Goal: Task Accomplishment & Management: Complete application form

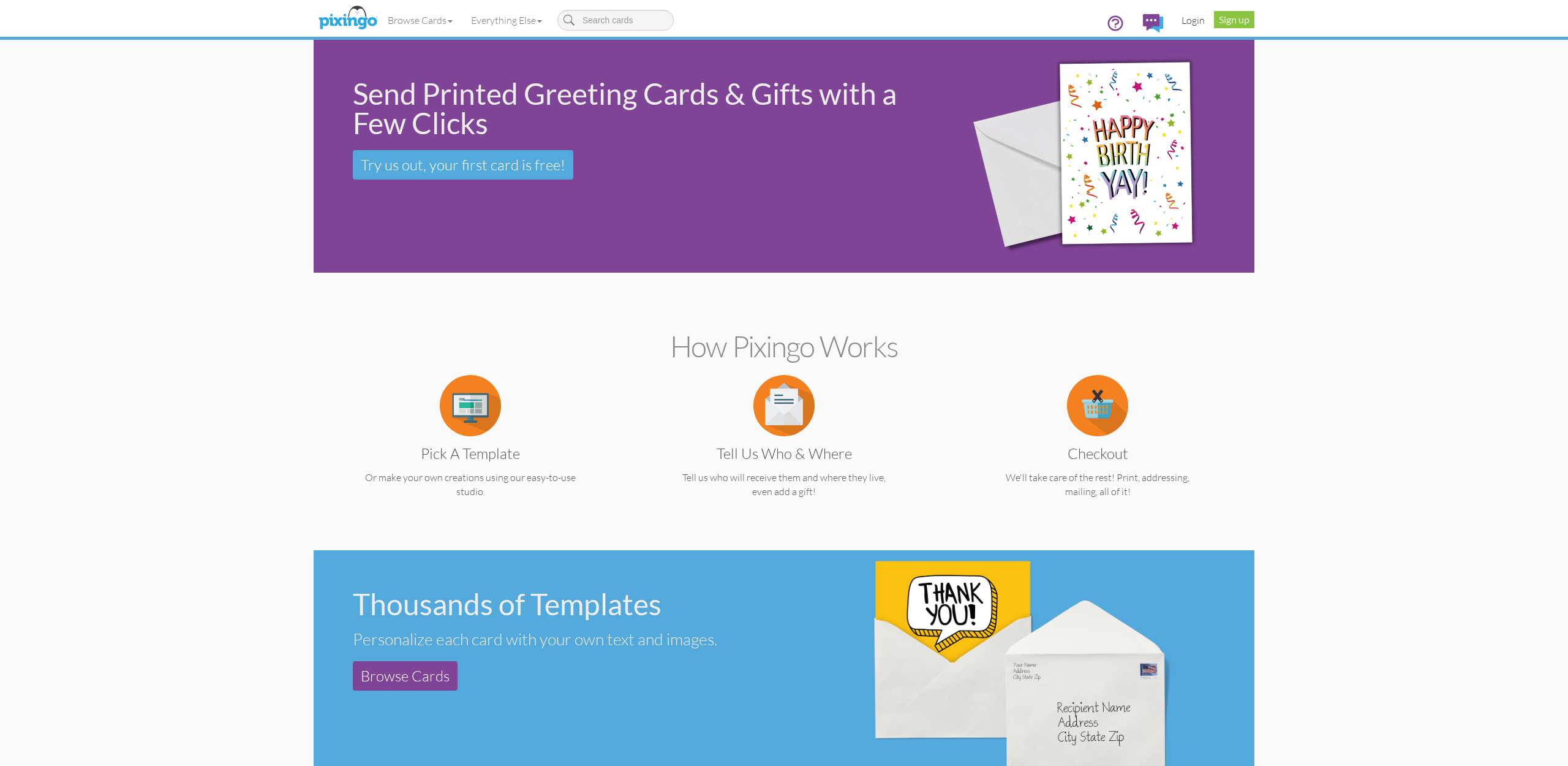
click at [1190, 22] on link "Login" at bounding box center [1193, 20] width 42 height 31
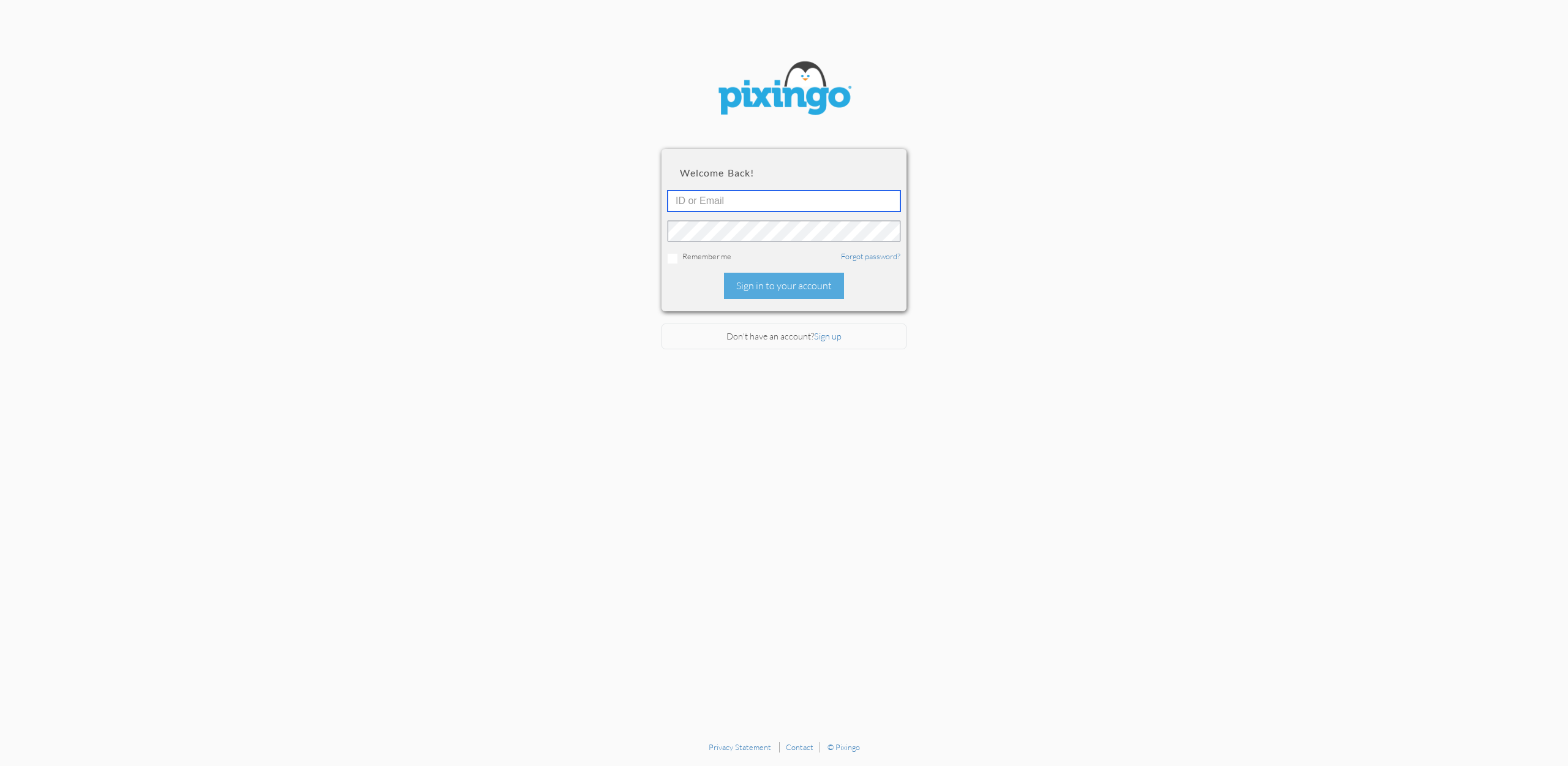
type input "accounting@reeut.com"
click at [785, 296] on div "Welcome back! accounting@reeut.com Remember me Forgot password? Sign in to your…" at bounding box center [784, 230] width 245 height 162
click at [785, 290] on div "Sign in to your account" at bounding box center [784, 285] width 120 height 26
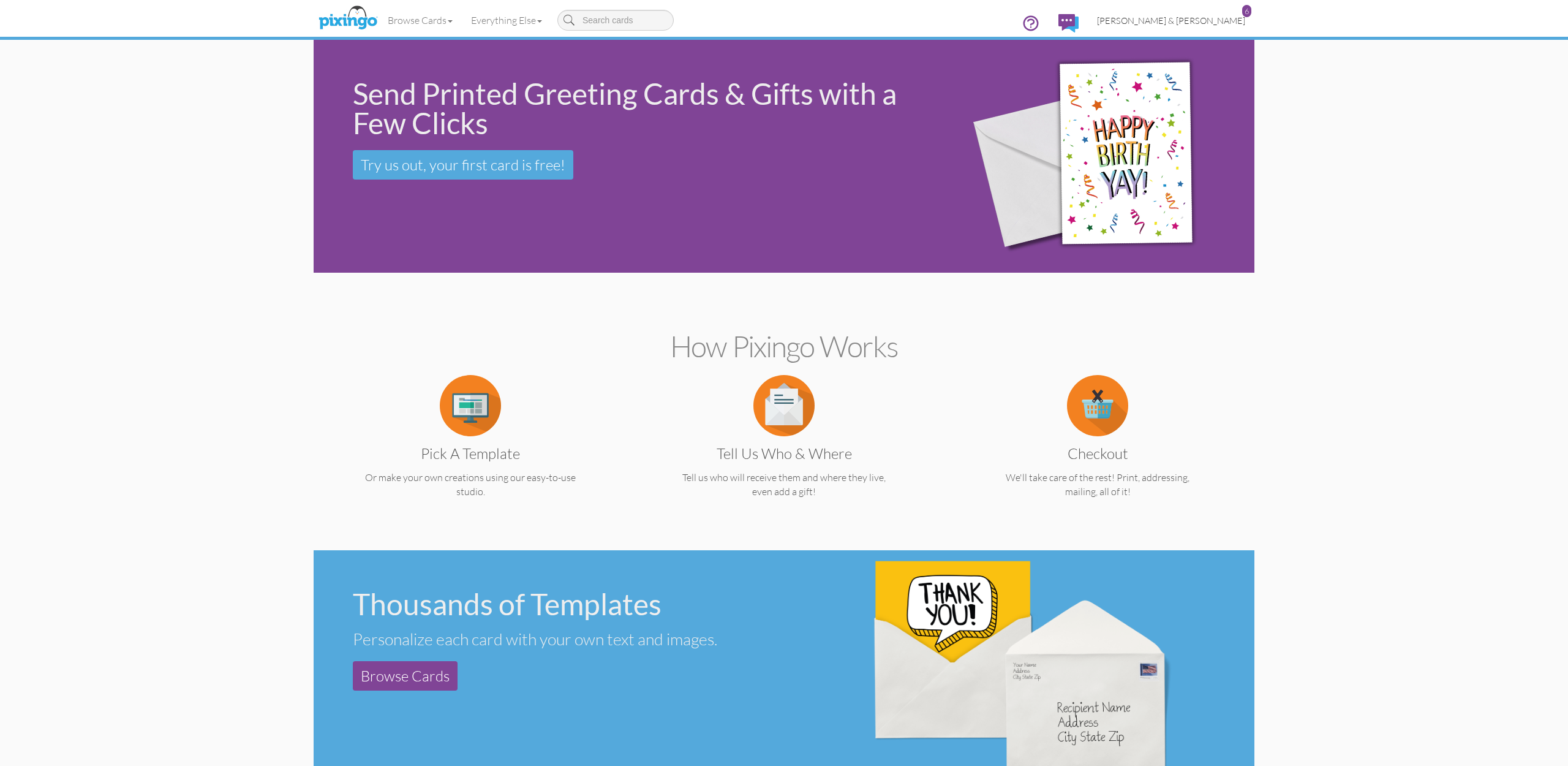
click at [1210, 23] on span "[PERSON_NAME] & [PERSON_NAME]" at bounding box center [1171, 20] width 148 height 11
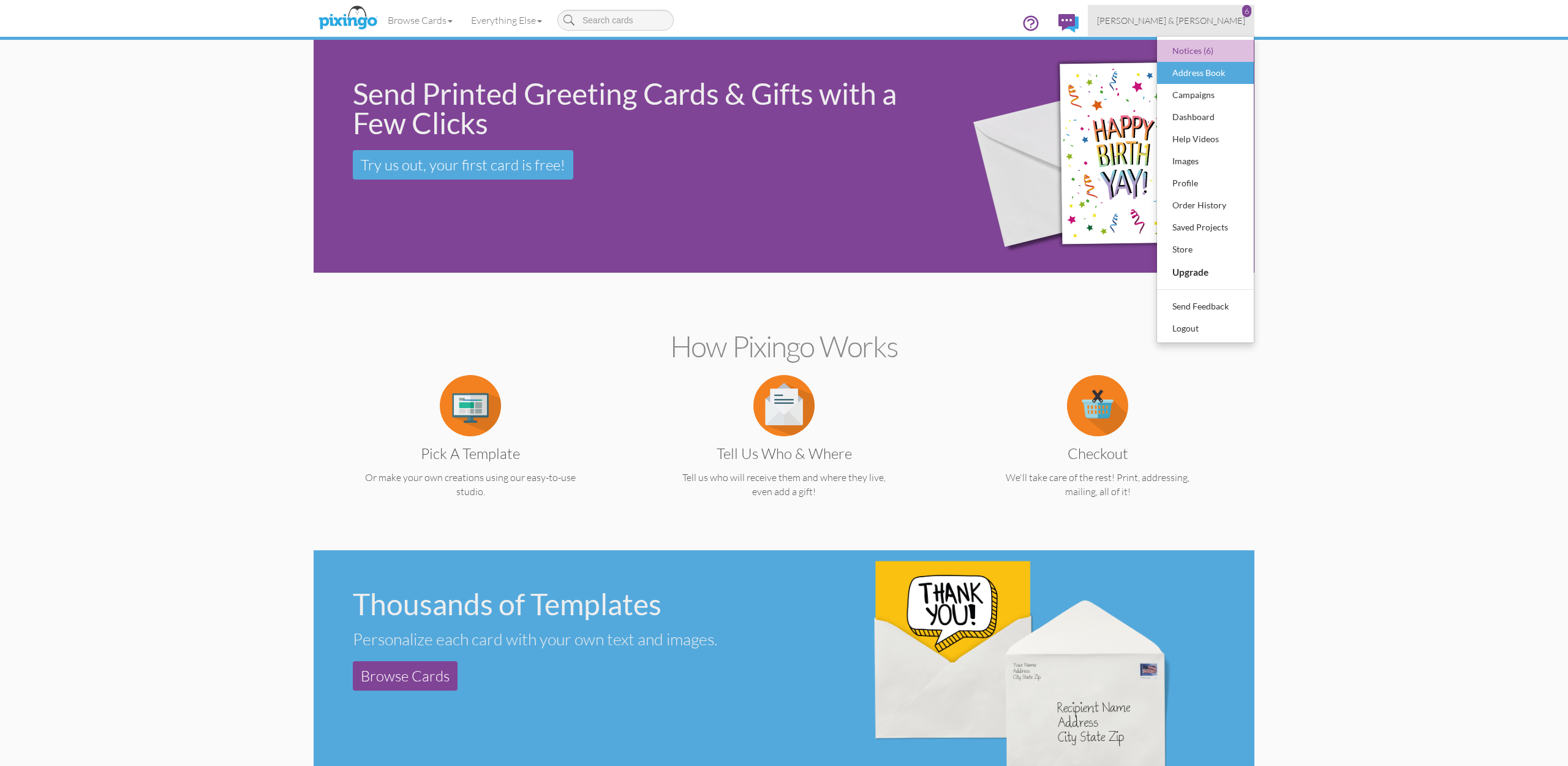
click at [1197, 78] on div "Address Book" at bounding box center [1206, 73] width 72 height 18
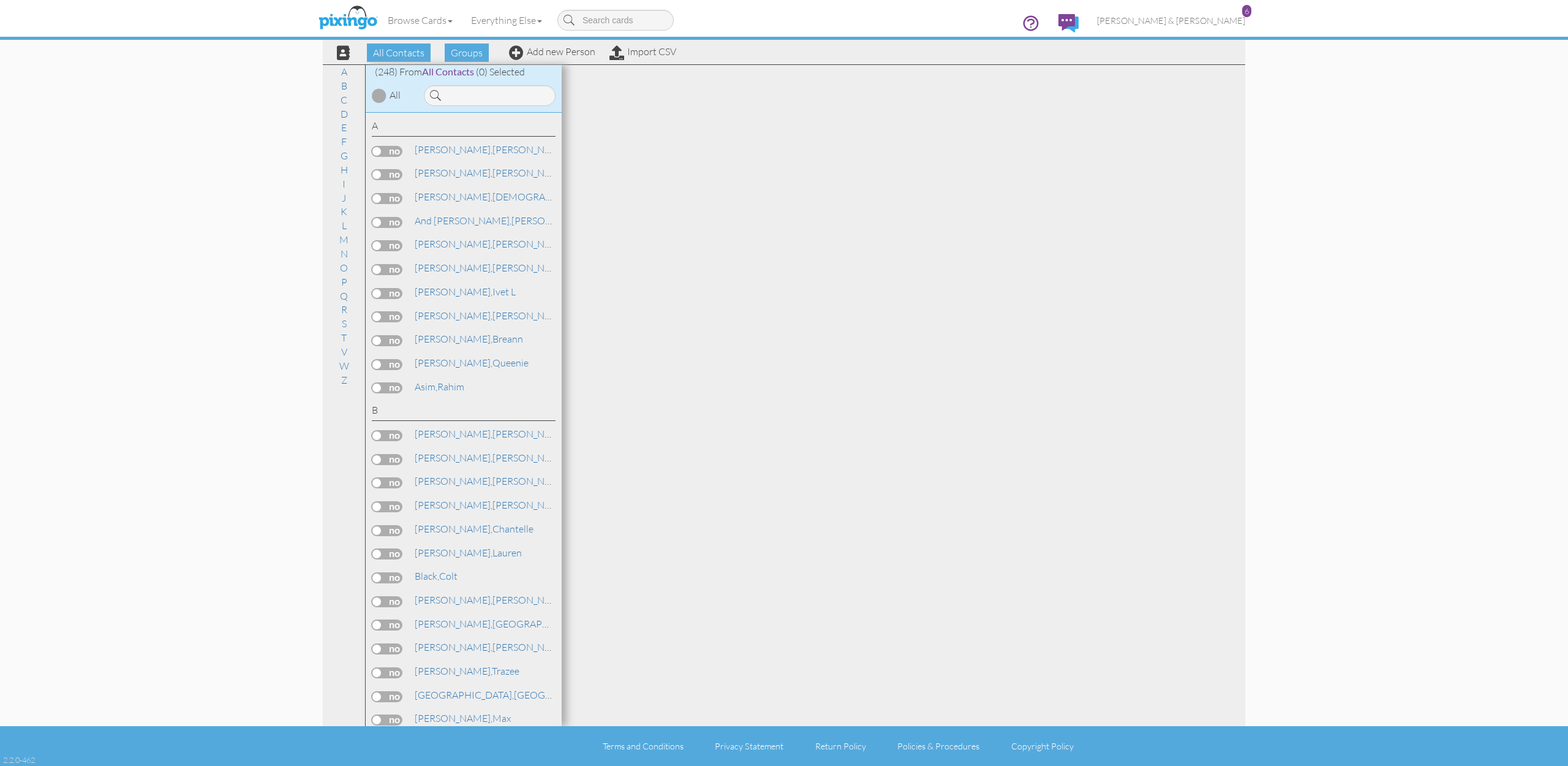
click at [543, 57] on div "All Contacts Groups Add new Person Import CSV" at bounding box center [502, 52] width 355 height 21
click at [546, 52] on link "Add new Person" at bounding box center [552, 51] width 87 height 12
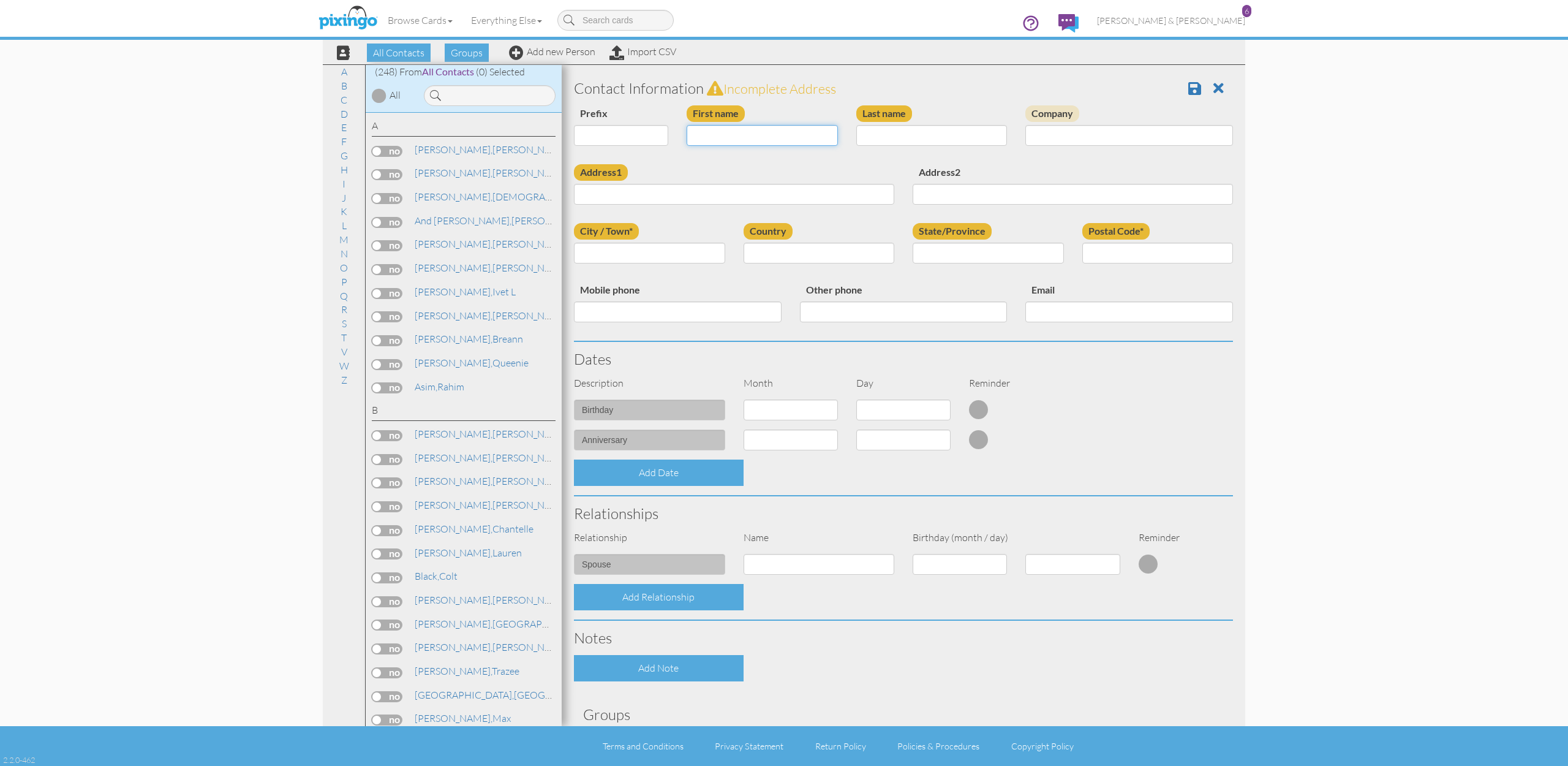
click at [722, 135] on input "First name" at bounding box center [762, 136] width 151 height 21
type input "Sintia "Paola""
type input "Walsh"
paste input "1180 N 3960 W"
type input "1180 N 3960 W"
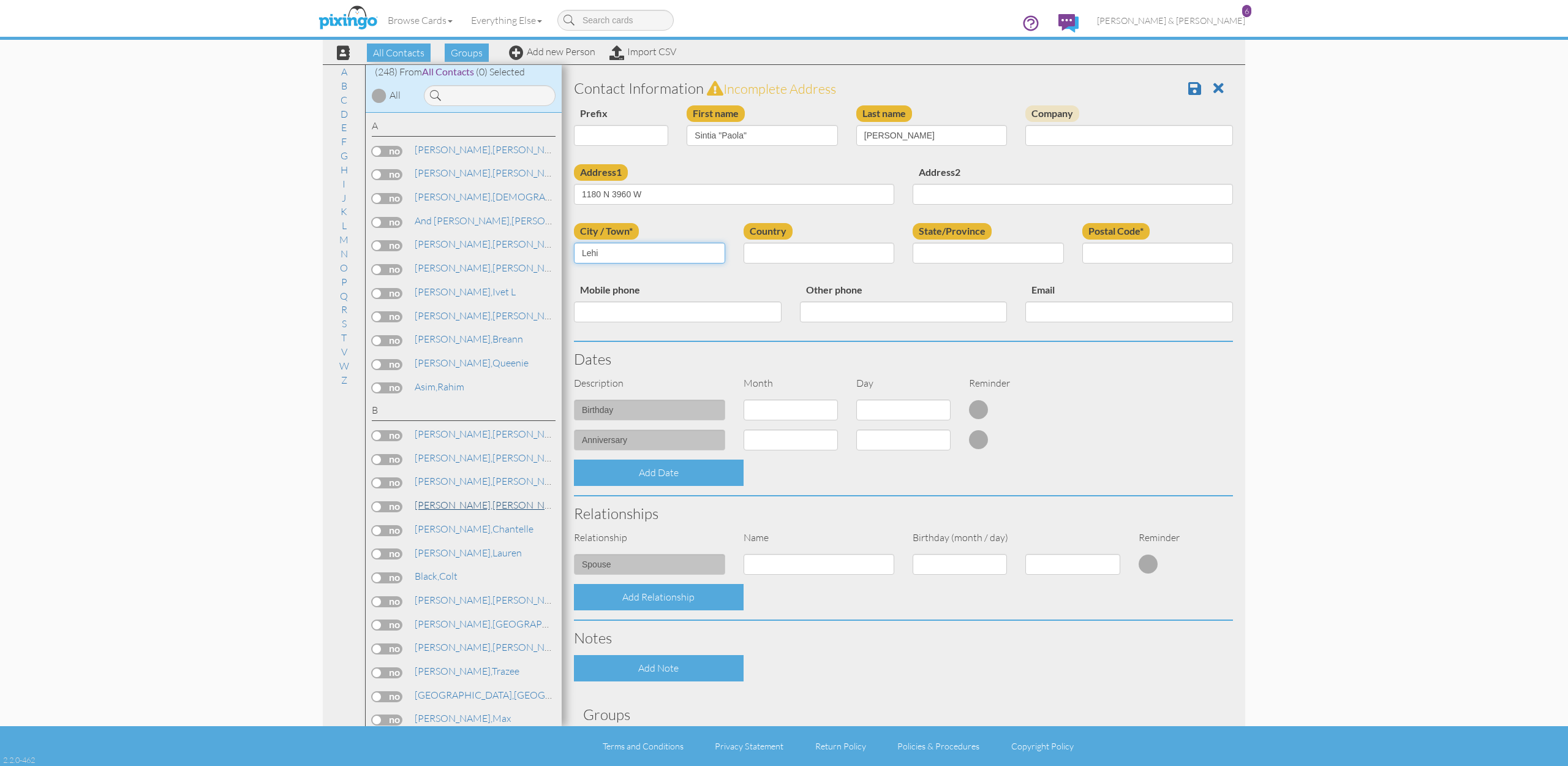
type input "Lehi"
select select "object:1539"
select select "object:1838"
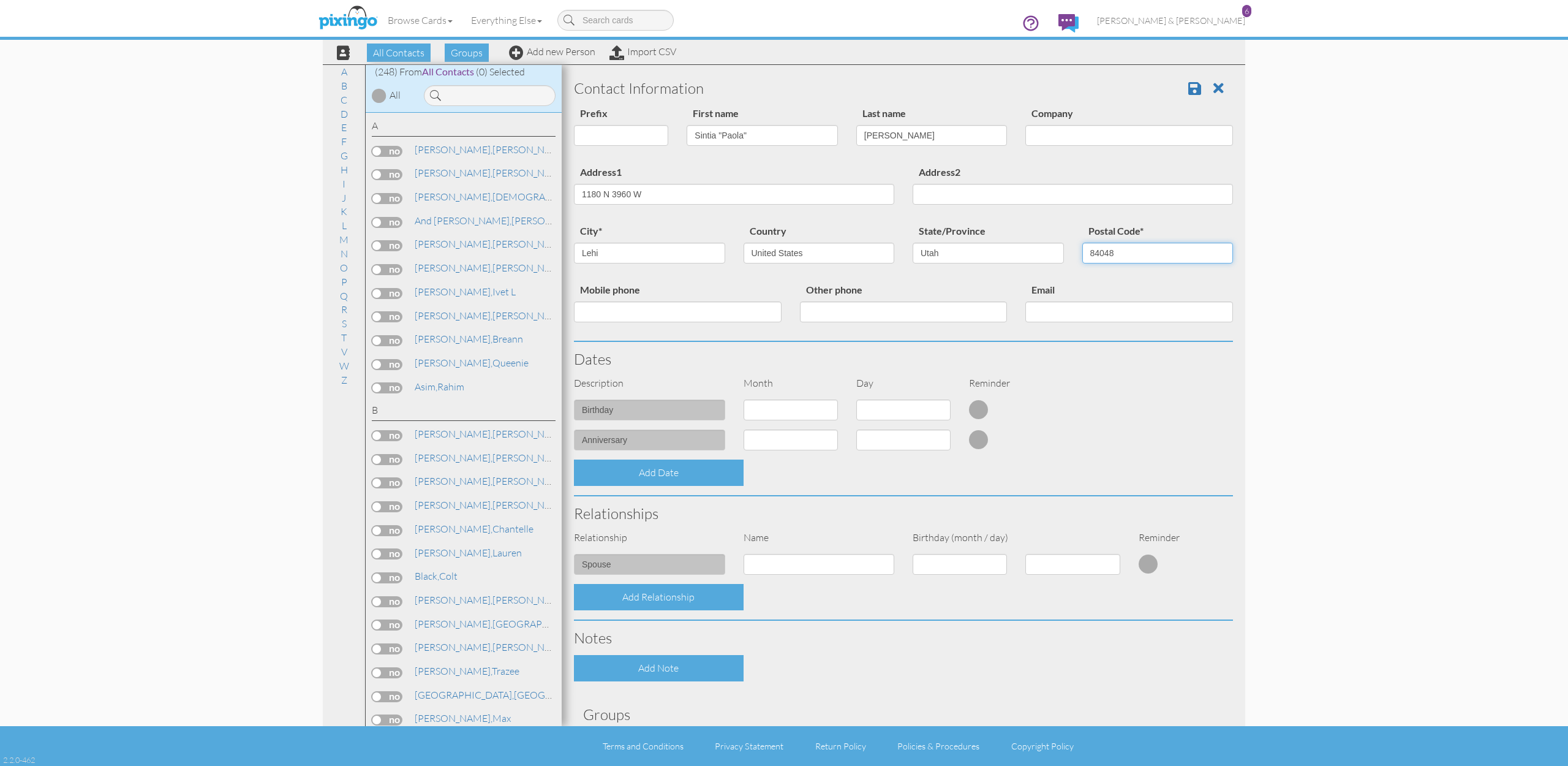
type input "84048"
select select "object:1534"
select select "number:21"
click at [992, 484] on div "Contact Information Prefix Dr. Mr. Mrs. First name Sintia "Paola" Last name Wal…" at bounding box center [904, 437] width 659 height 732
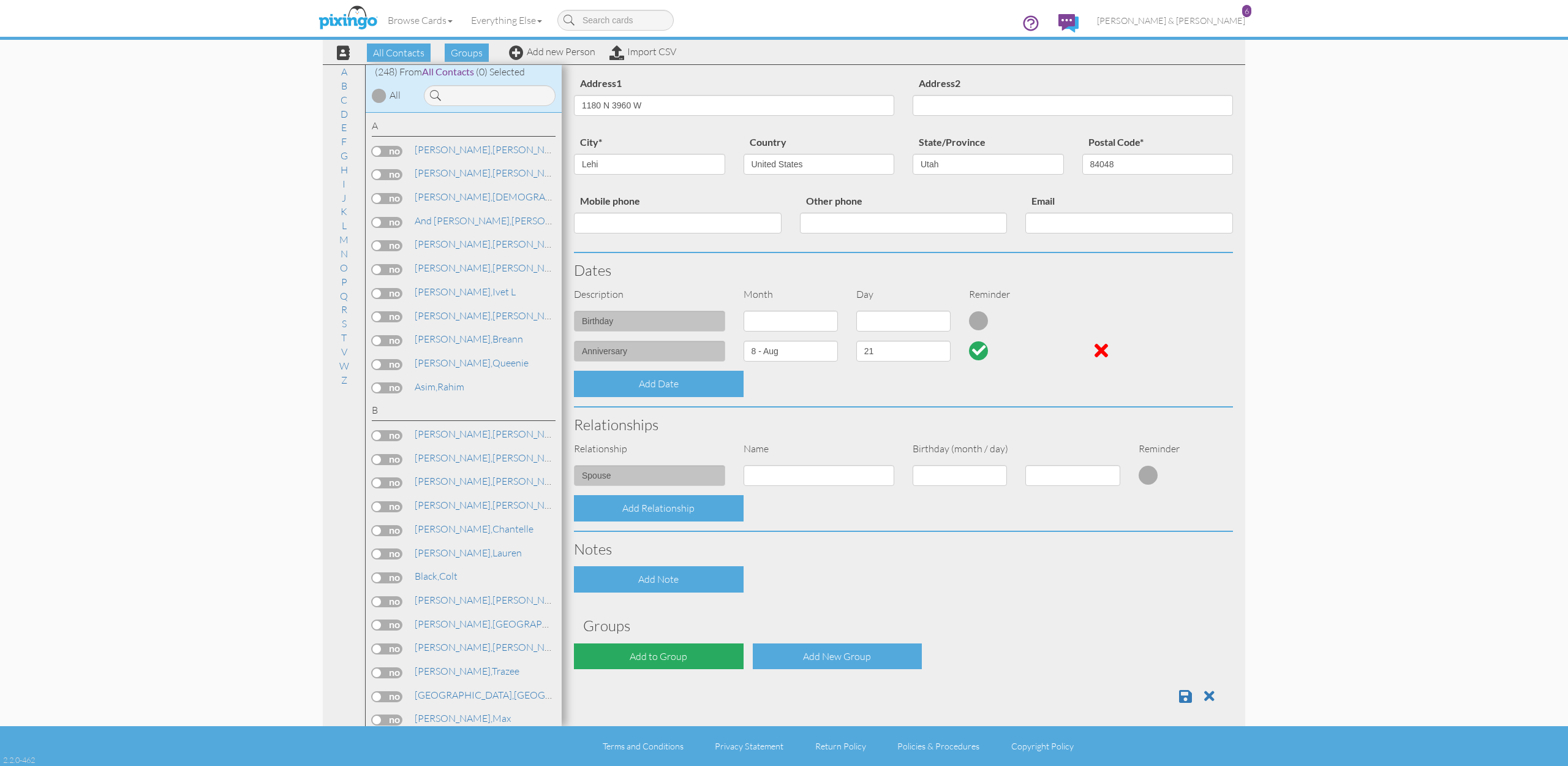
scroll to position [88, 0]
click at [673, 648] on div "Add to Group" at bounding box center [659, 657] width 170 height 26
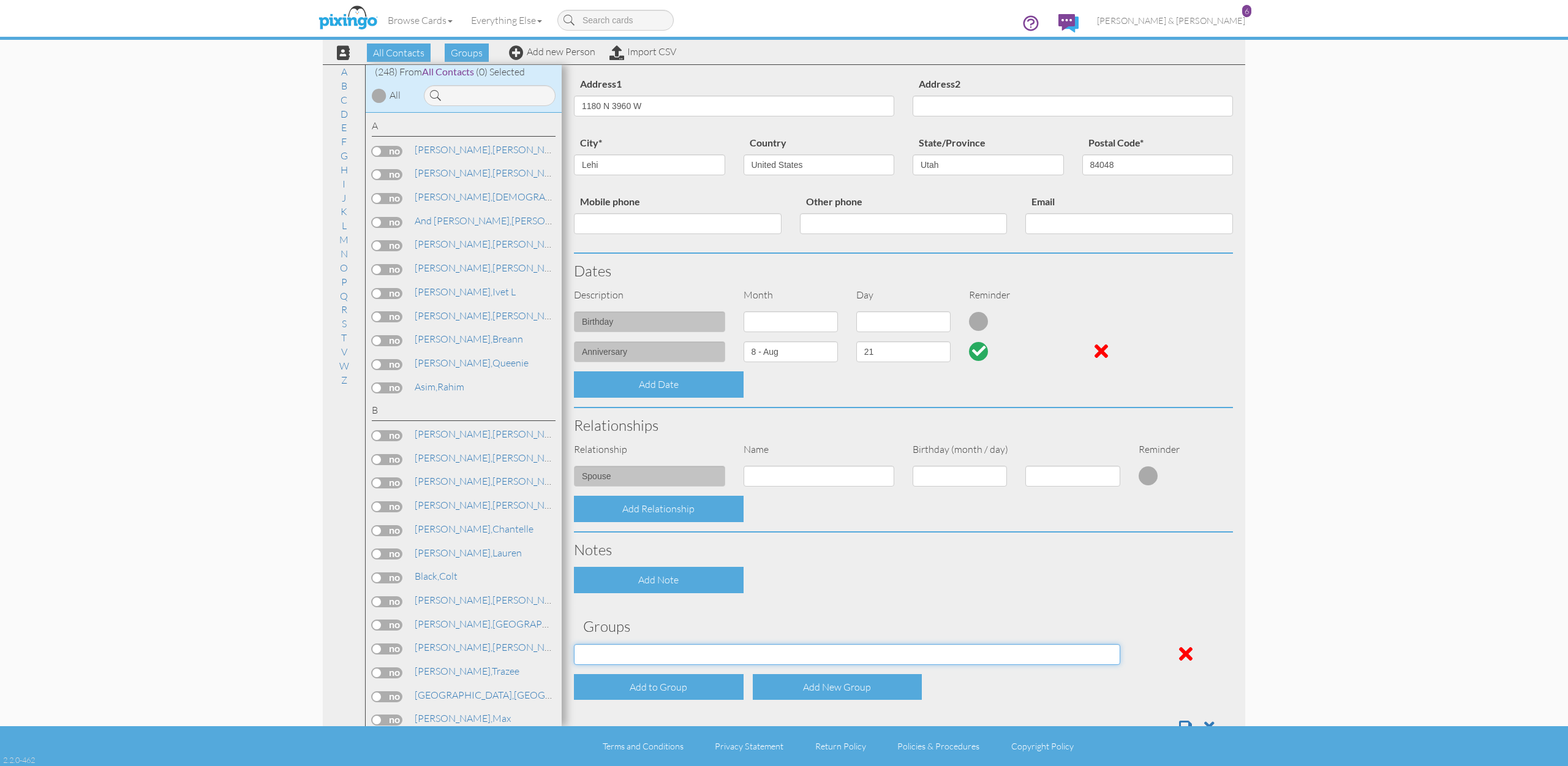
select select "object:1849"
click at [845, 581] on div "Add Note" at bounding box center [904, 579] width 678 height 26
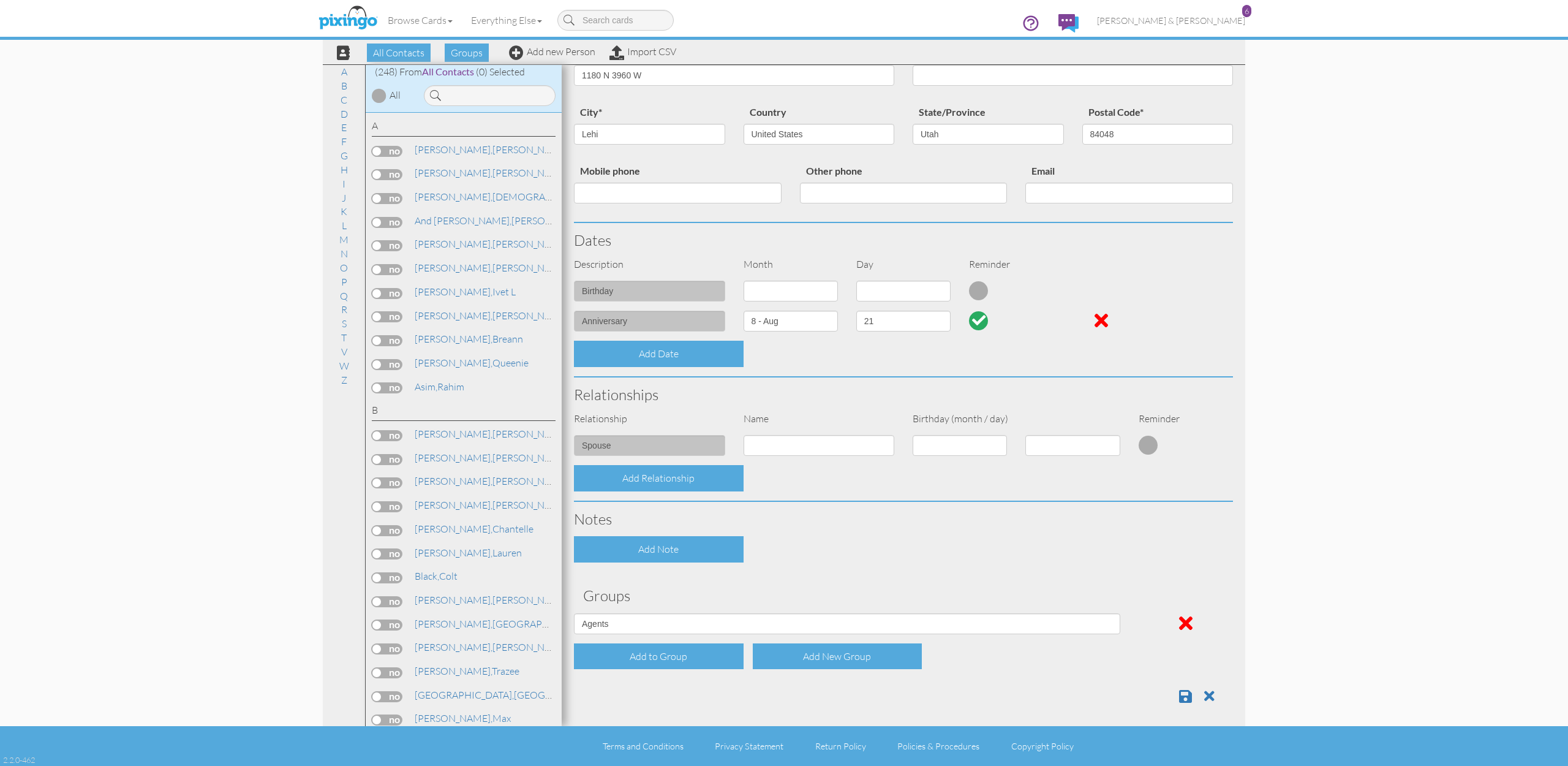
scroll to position [118, 0]
click at [1187, 698] on link at bounding box center [1190, 697] width 22 height 18
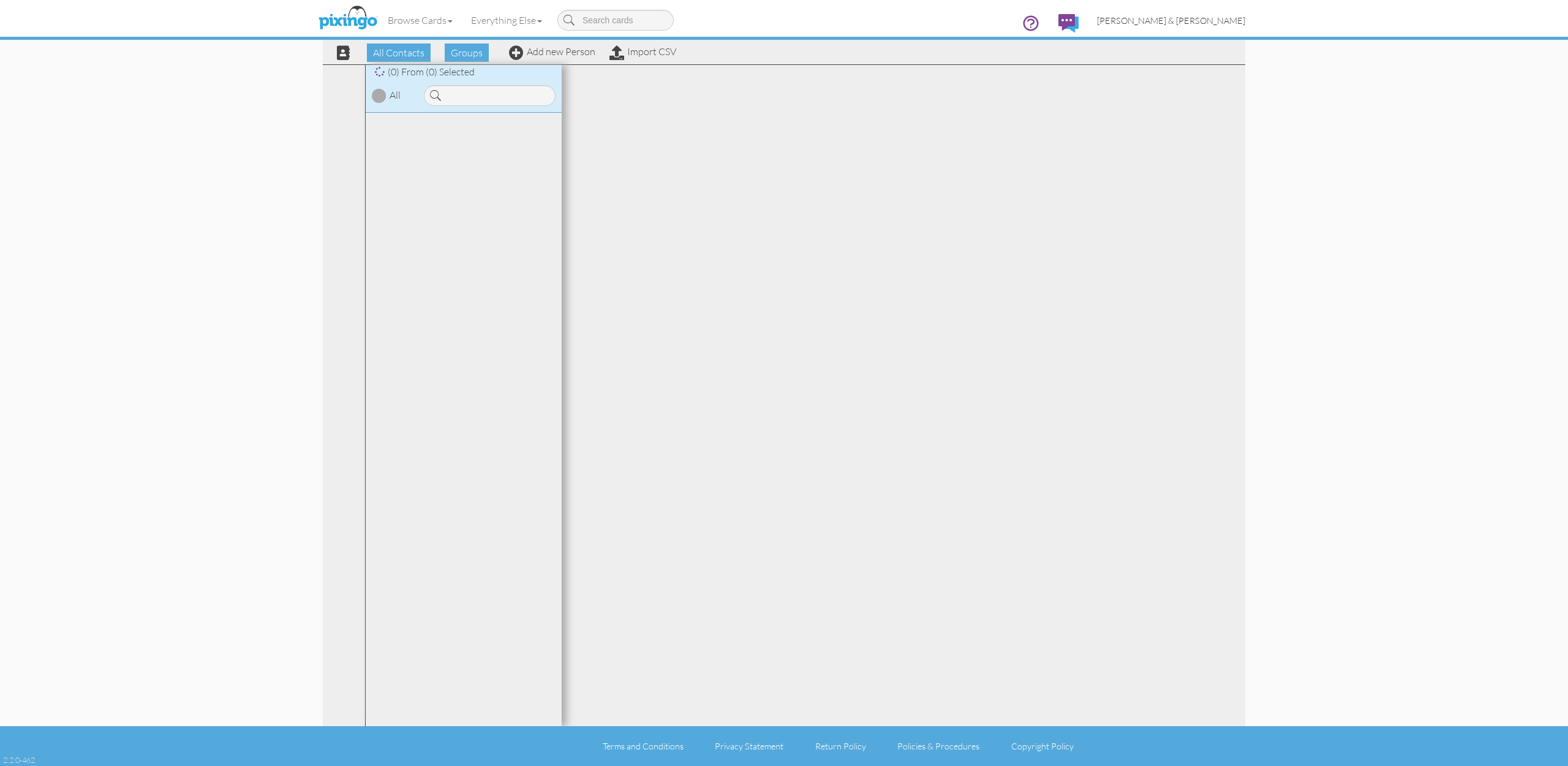
click at [1199, 20] on span "[PERSON_NAME] & [PERSON_NAME]" at bounding box center [1171, 20] width 148 height 11
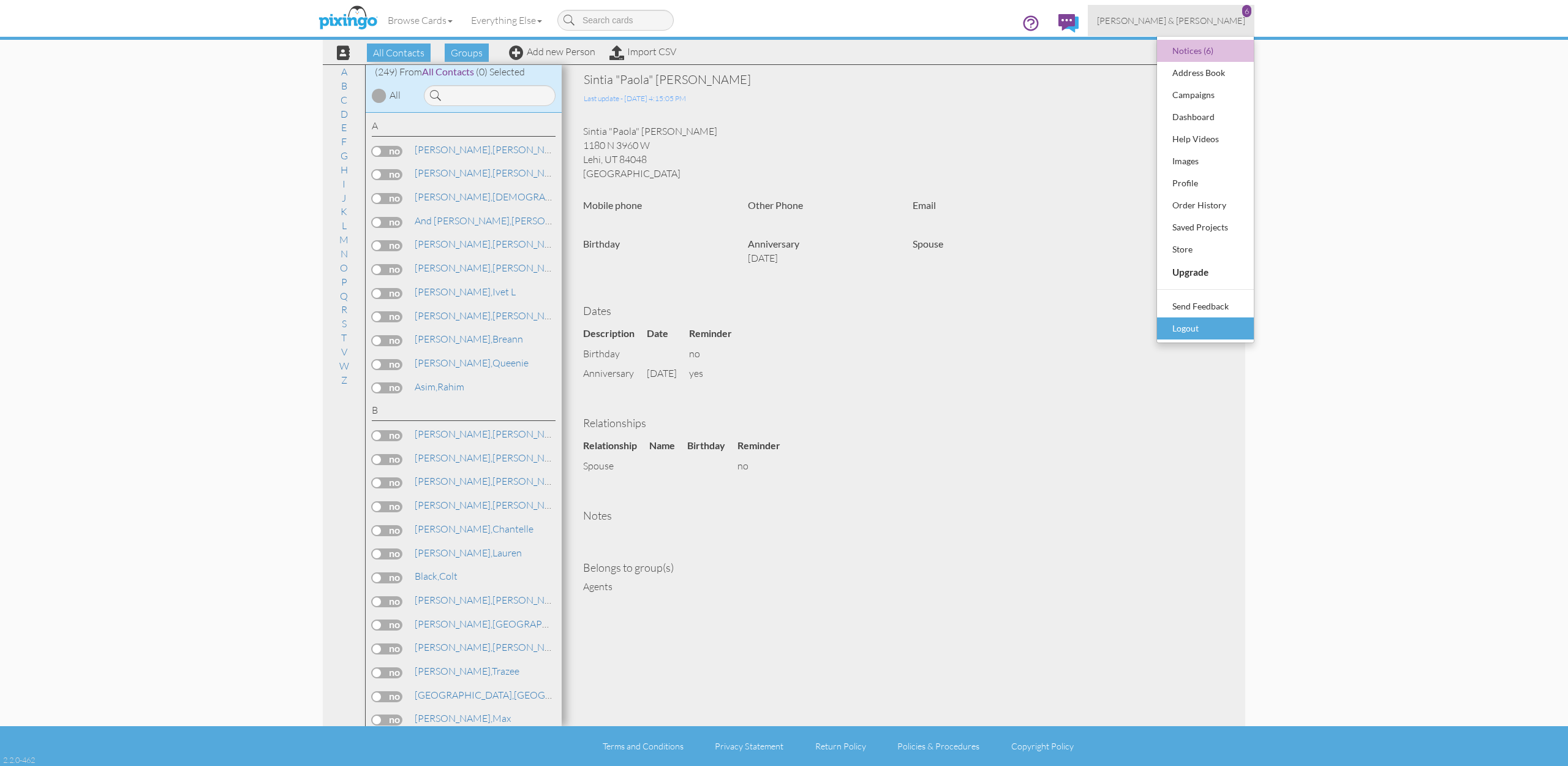
click at [1190, 333] on div "Logout" at bounding box center [1206, 329] width 72 height 18
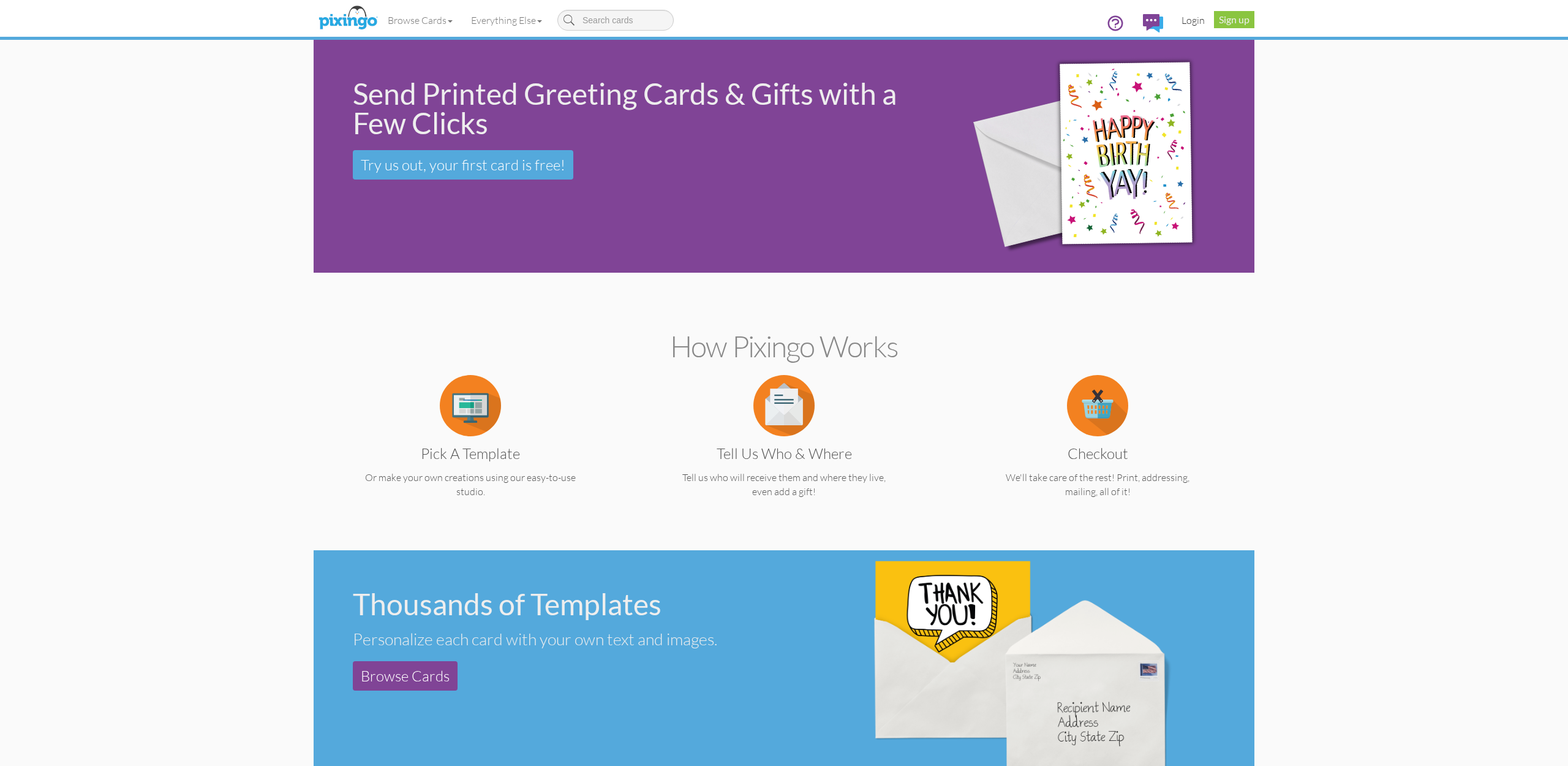
click at [1200, 18] on link "Login" at bounding box center [1193, 20] width 42 height 31
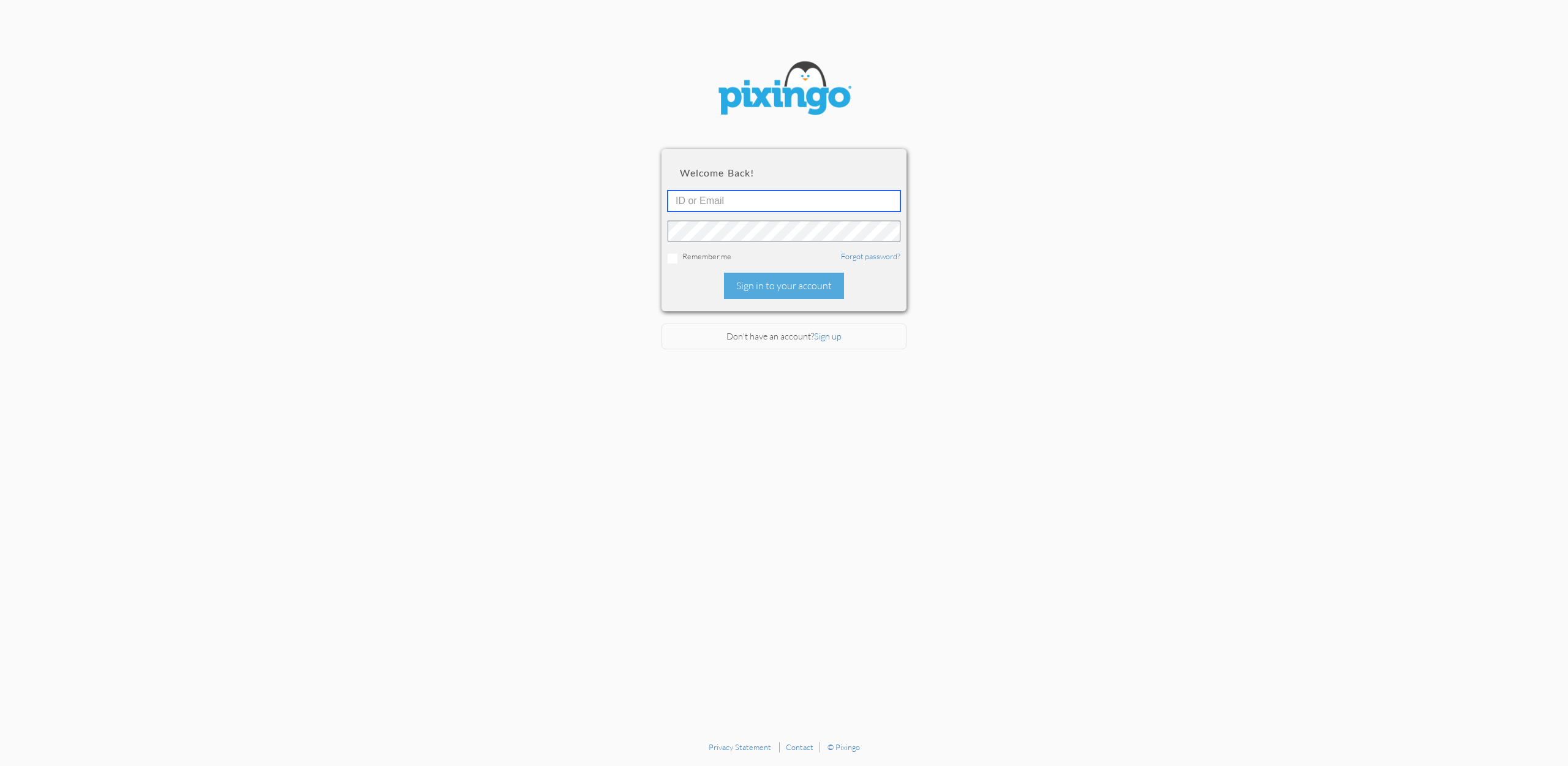
type input "[EMAIL_ADDRESS][DOMAIN_NAME]"
click at [756, 296] on div "Sign in to your account" at bounding box center [784, 285] width 120 height 26
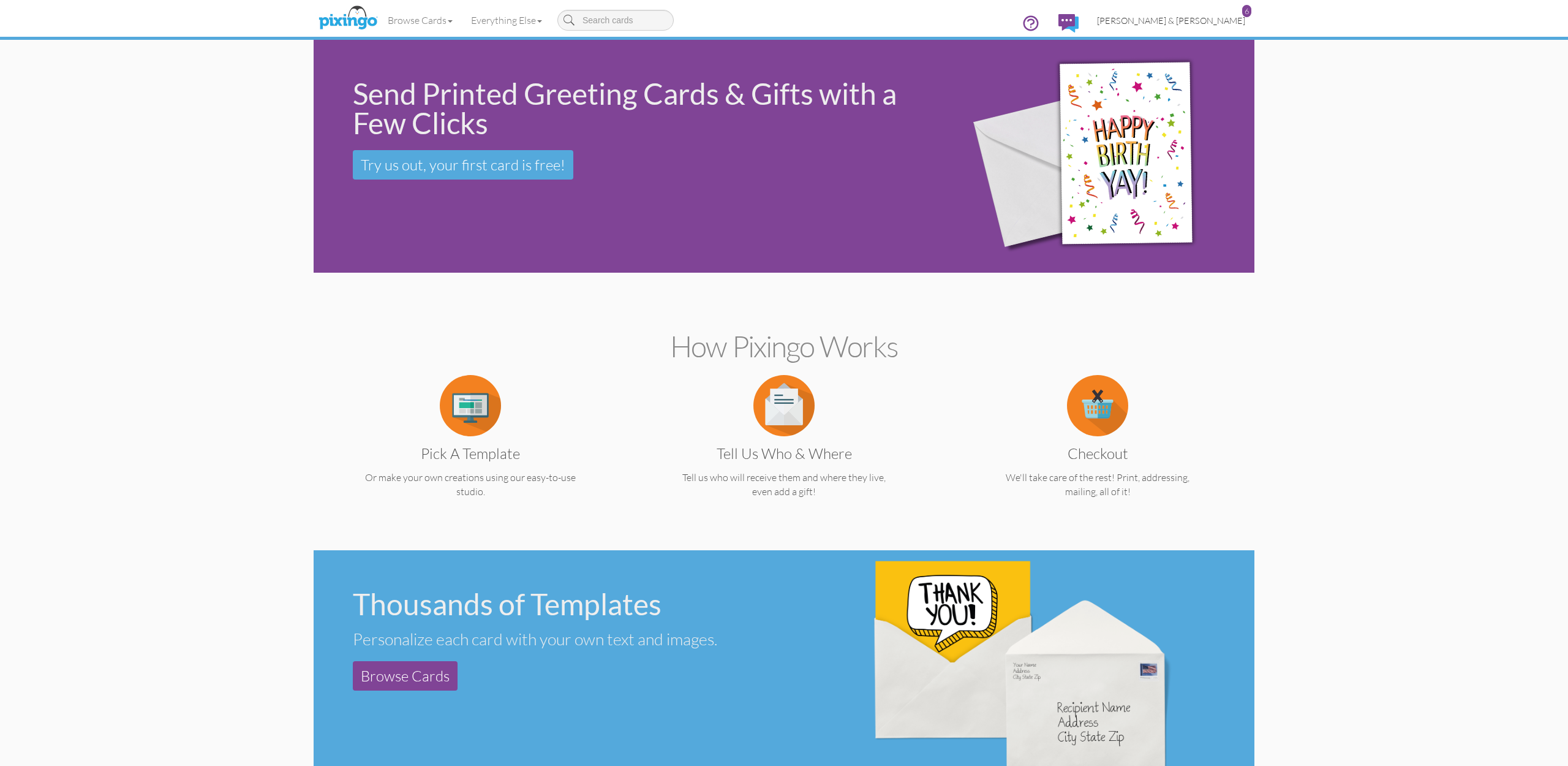
click at [1187, 20] on span "[PERSON_NAME] & [PERSON_NAME]" at bounding box center [1171, 20] width 148 height 11
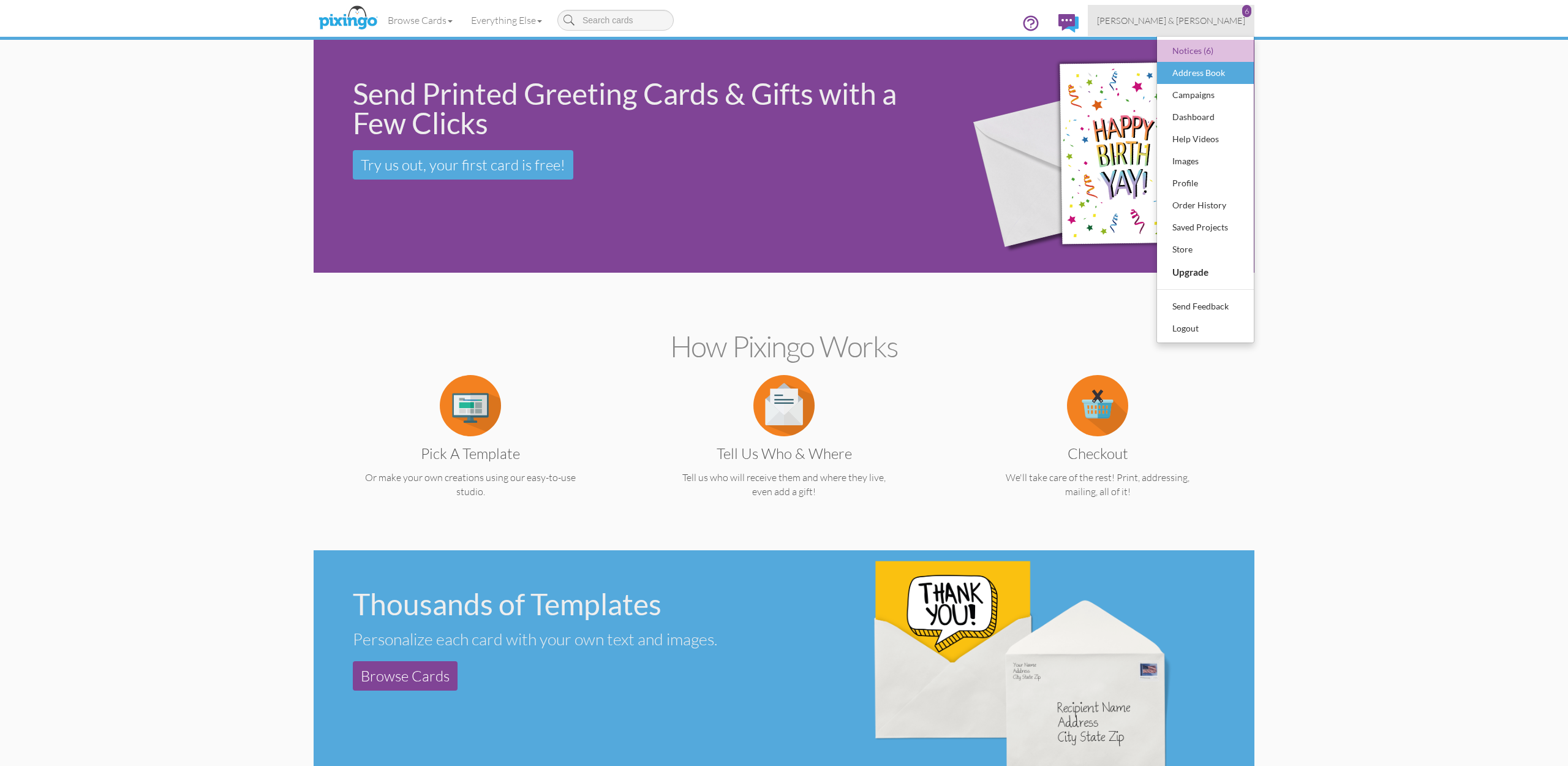
click at [1184, 73] on div "Address Book" at bounding box center [1206, 73] width 72 height 18
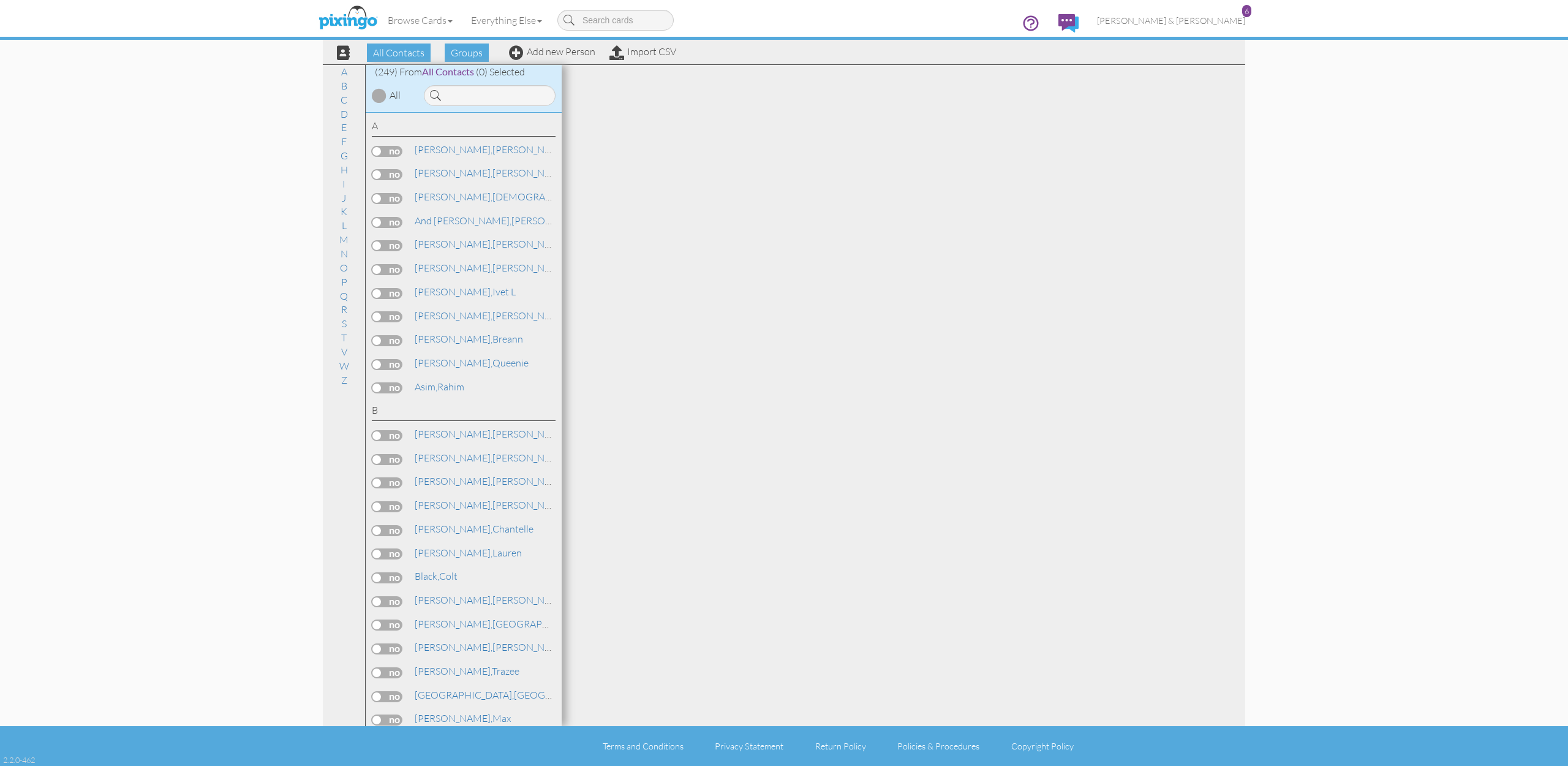
click at [535, 59] on div "All Contacts Groups Add new Person Import CSV" at bounding box center [502, 52] width 355 height 21
click at [562, 54] on link "Add new Person" at bounding box center [552, 51] width 87 height 12
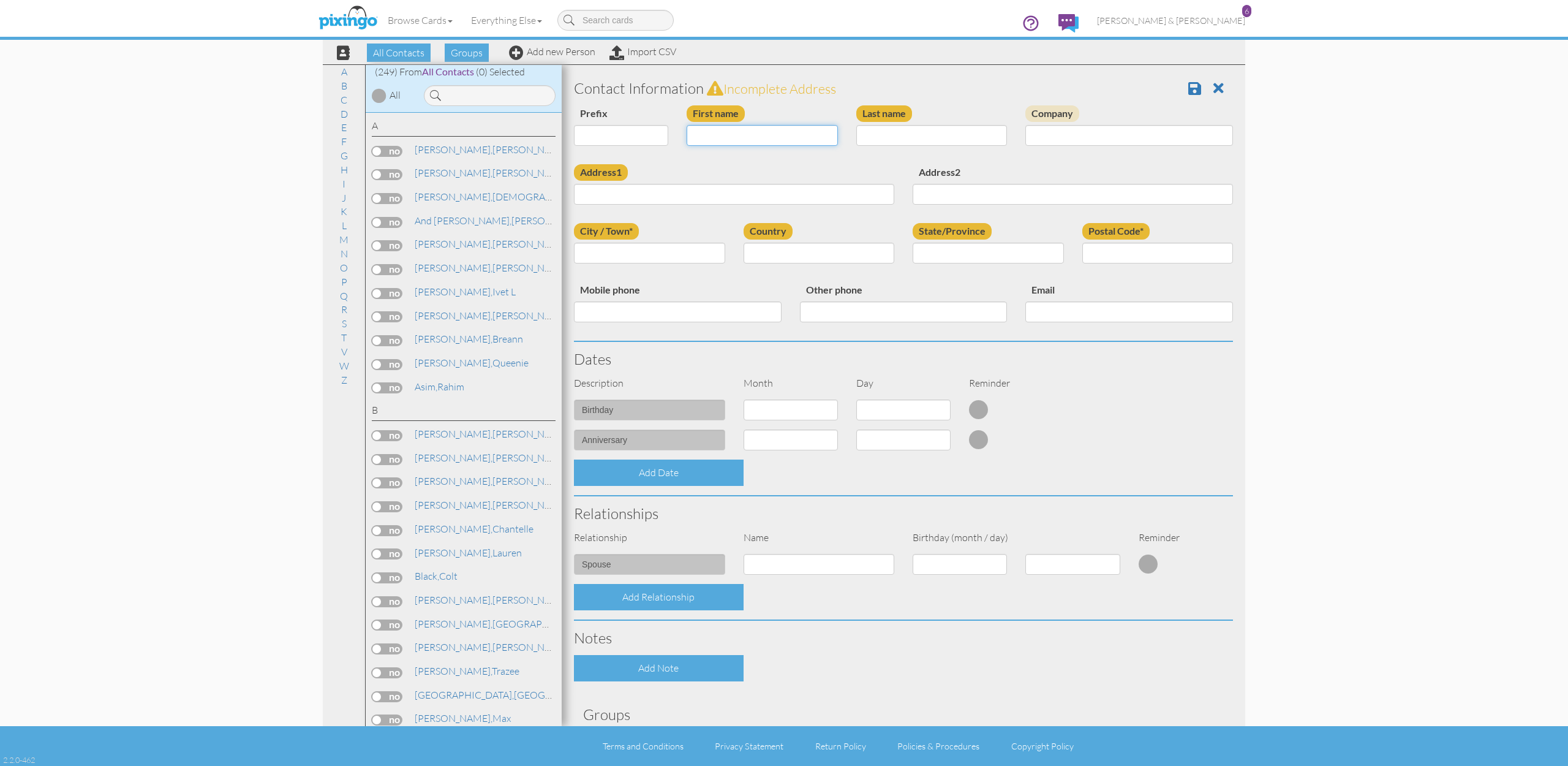
click at [783, 134] on input "First name" at bounding box center [762, 136] width 151 height 21
type input "[PERSON_NAME]"
type input "Olson"
click at [679, 305] on input "Mobile phone" at bounding box center [678, 312] width 208 height 21
paste input "[PHONE_NUMBER]"
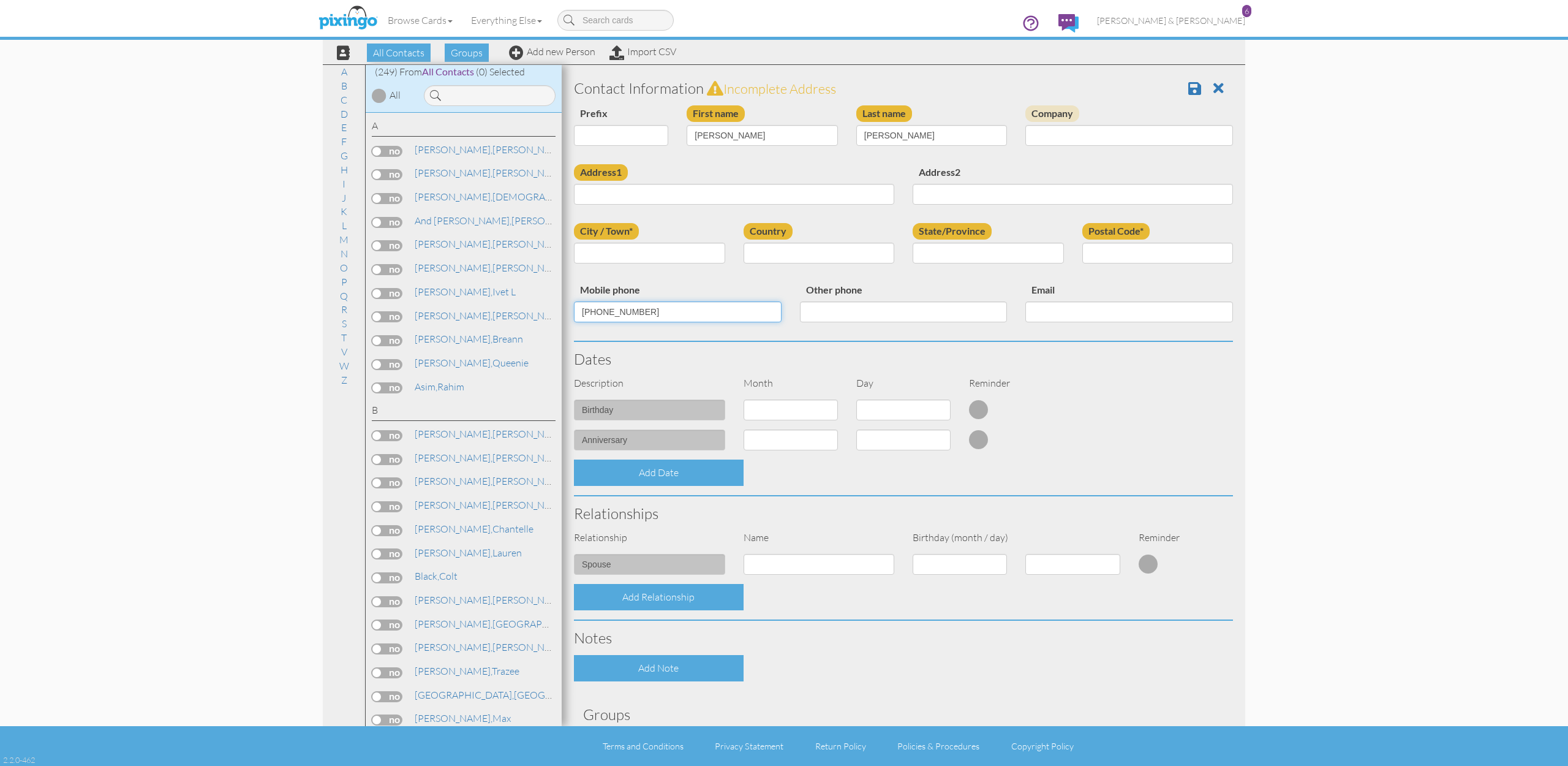
type input "[PHONE_NUMBER]"
click at [614, 200] on input "Address1" at bounding box center [734, 194] width 320 height 21
paste input "7491 s 3200 w"
type input "7491 s 3200 w"
type input "West Jordan"
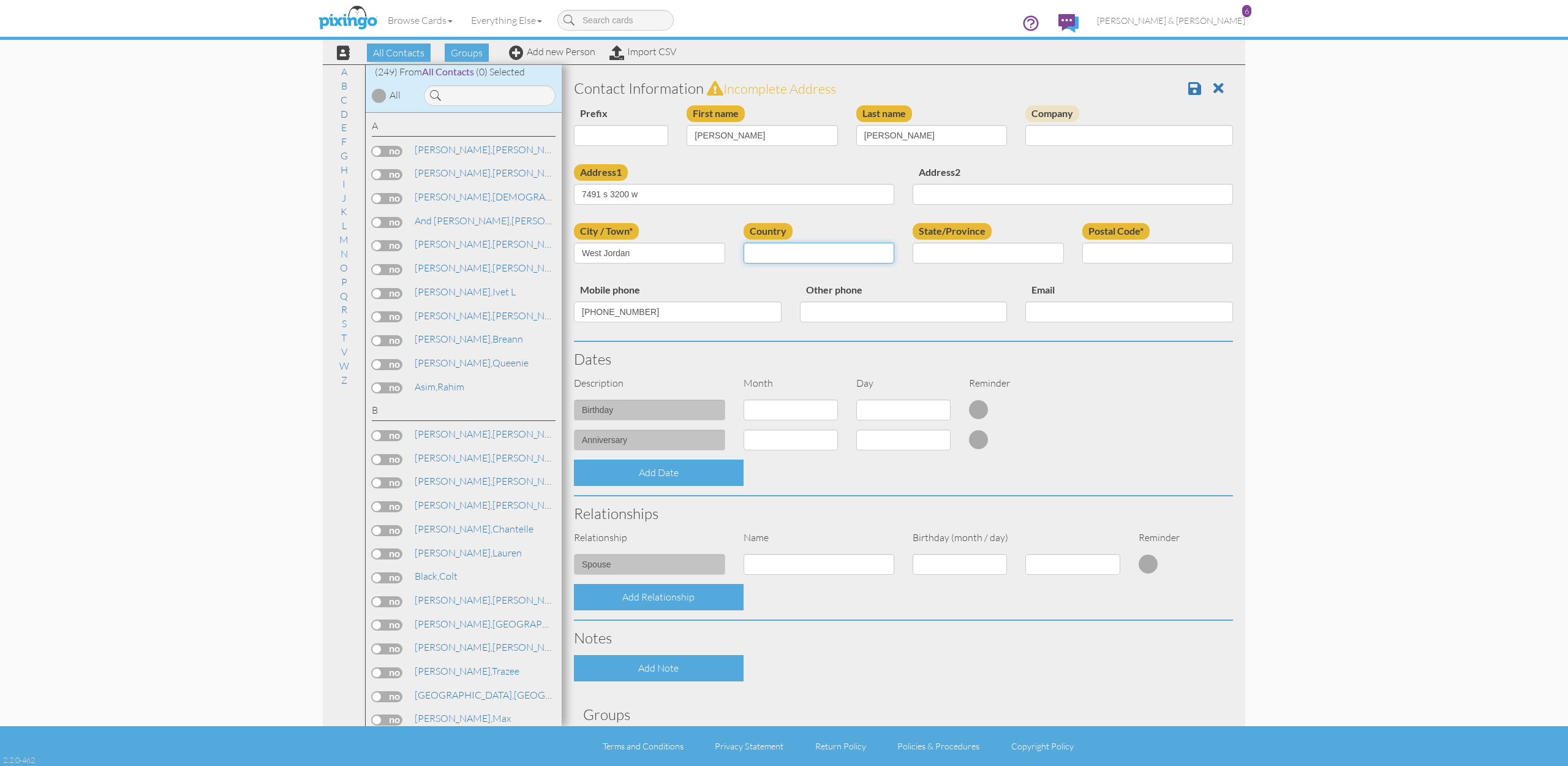
select select "object:1542"
select select "object:1841"
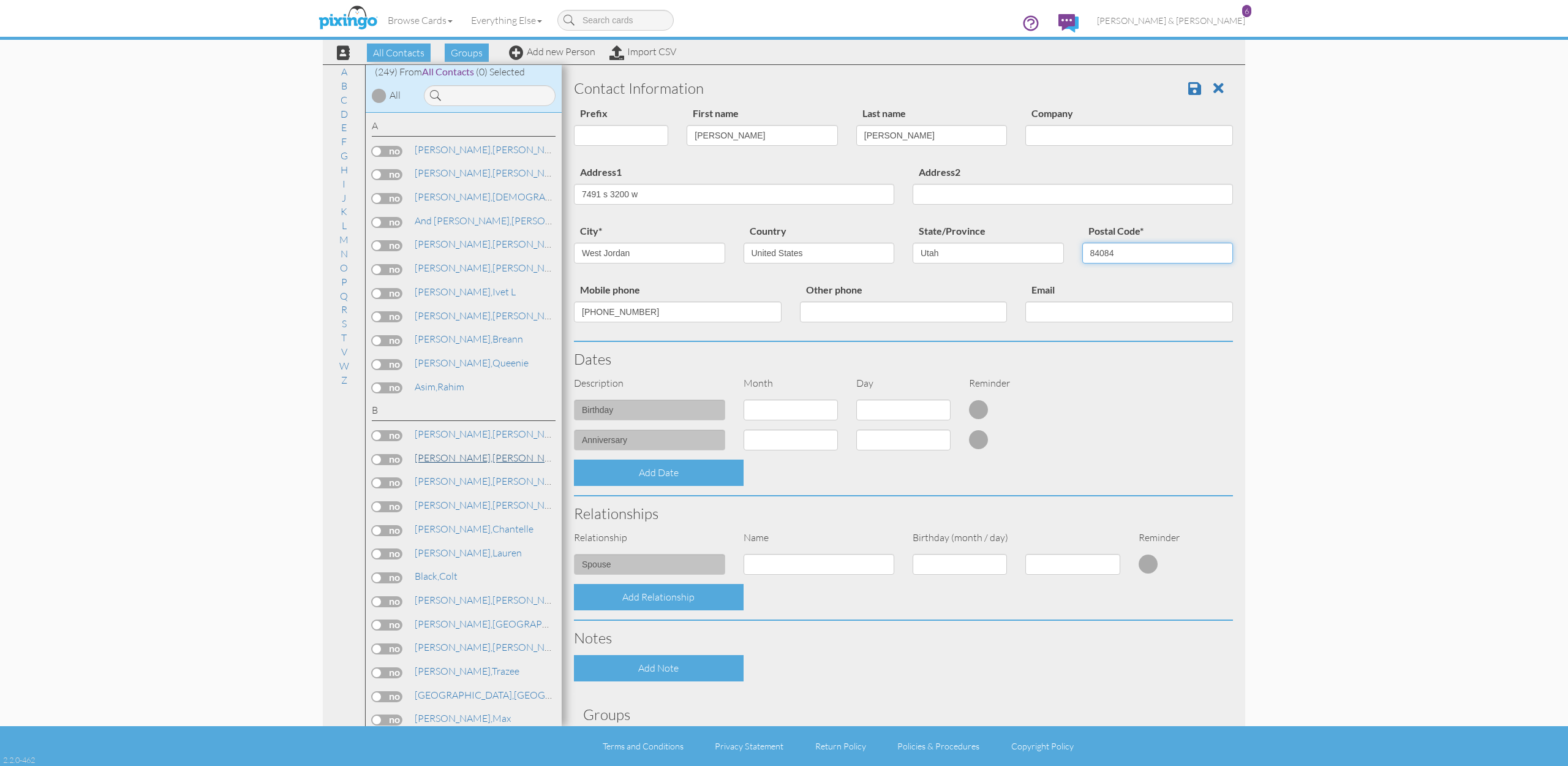
type input "84084"
select select "object:1538"
select select "number:3"
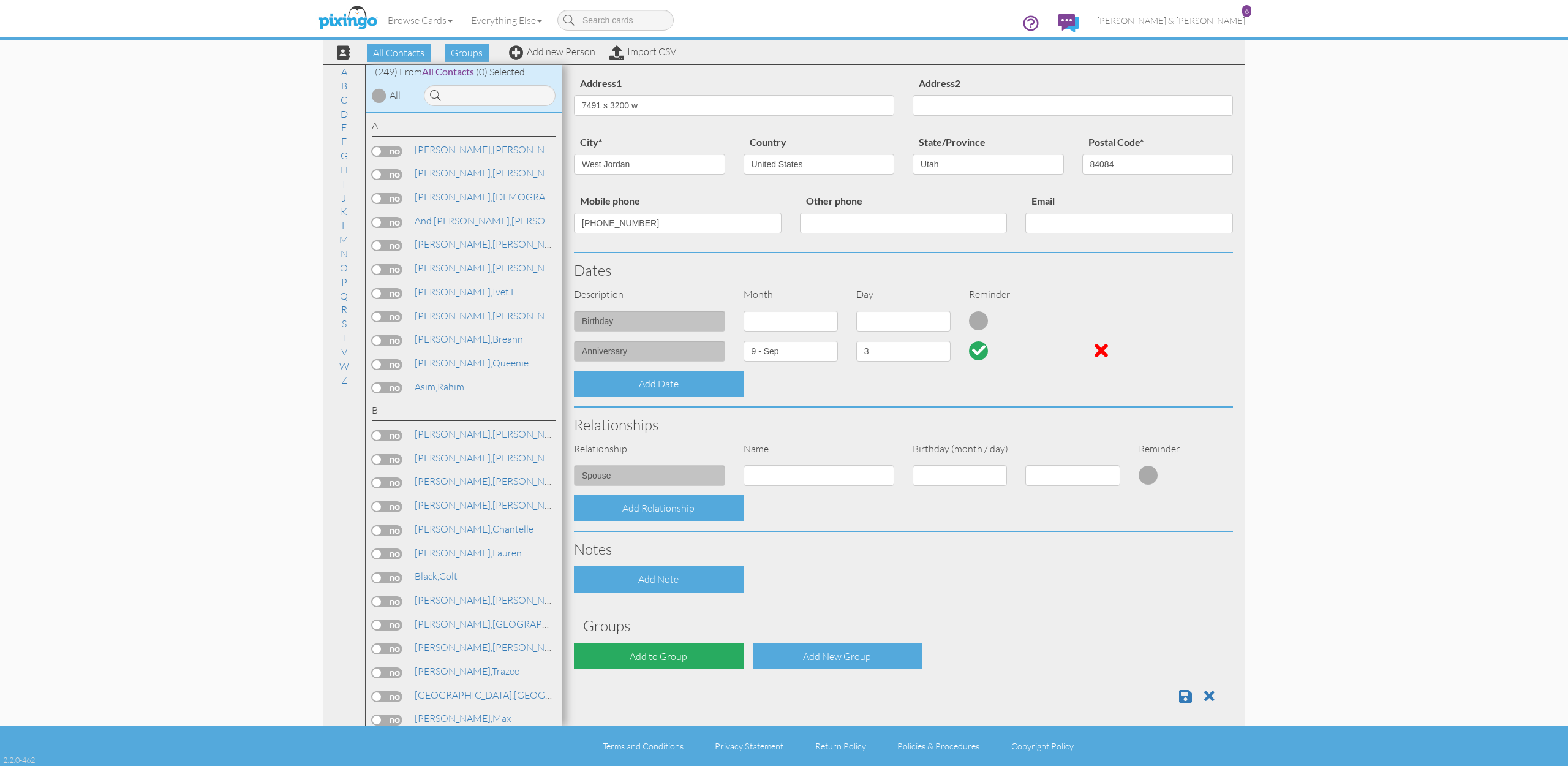
click at [685, 658] on div "Add to Group" at bounding box center [659, 656] width 170 height 26
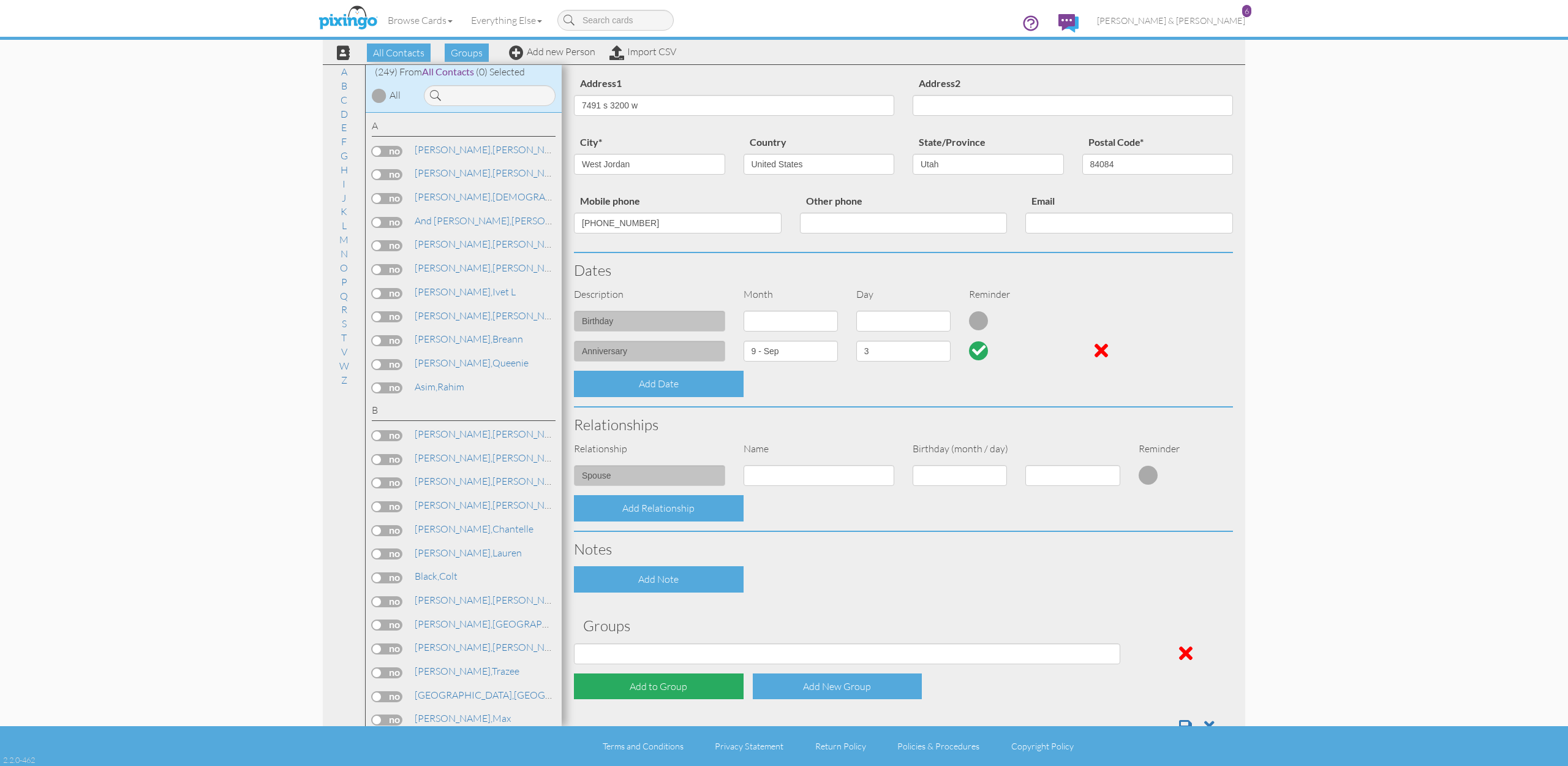
scroll to position [88, 0]
select select "object:1852"
click at [784, 590] on div "Contact Information Prefix Dr. Mr. Mrs. First name Leslie Last name Olson Compa…" at bounding box center [904, 364] width 659 height 762
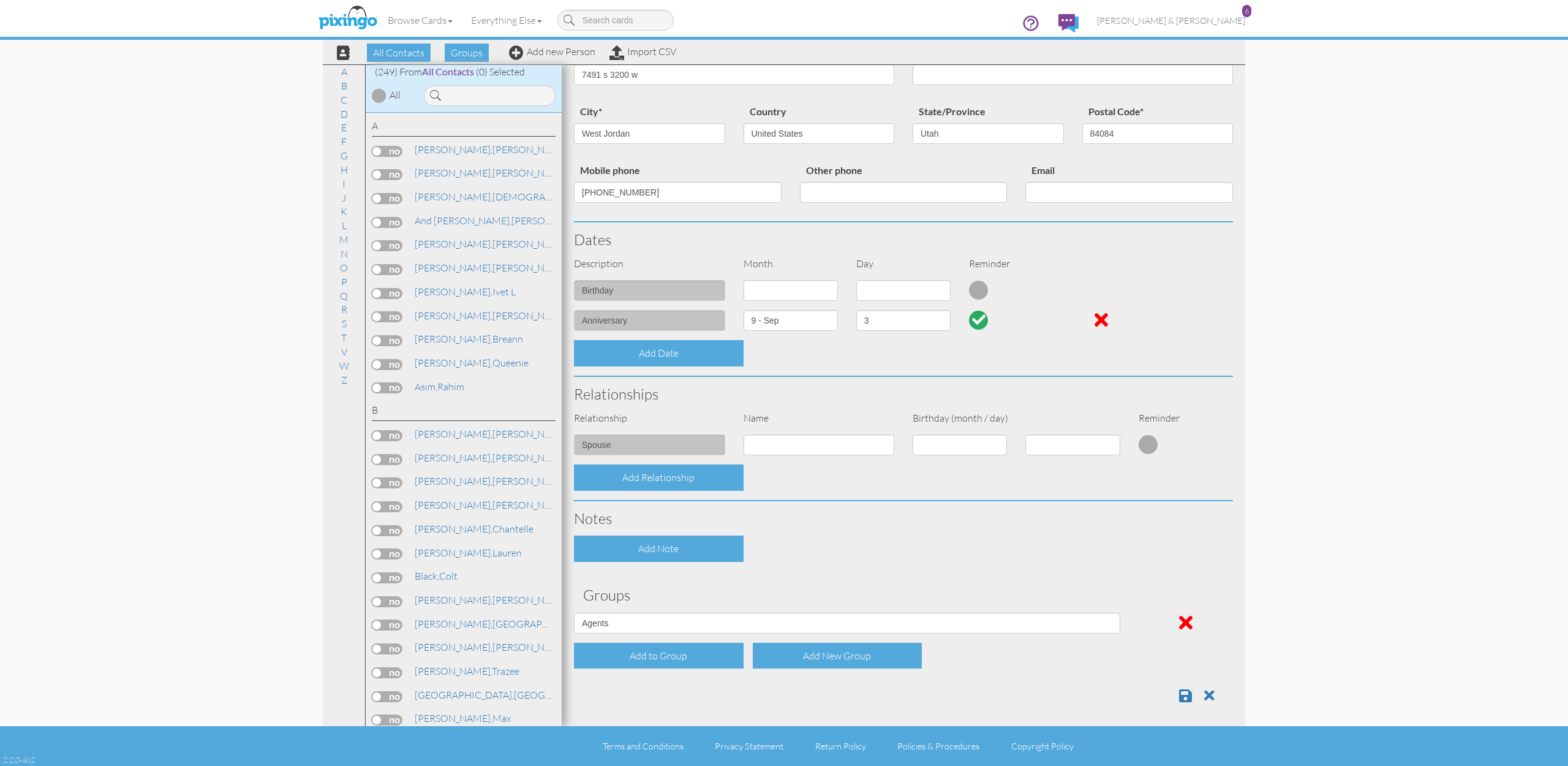
scroll to position [118, 0]
click at [1184, 690] on span at bounding box center [1186, 696] width 13 height 15
